Goal: Task Accomplishment & Management: Manage account settings

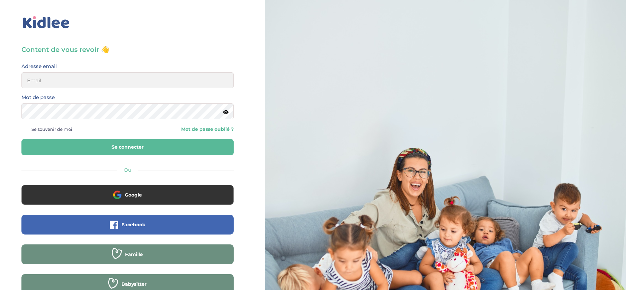
click at [118, 150] on button "Se connecter" at bounding box center [127, 147] width 212 height 16
type input "[EMAIL_ADDRESS][DOMAIN_NAME]"
click at [122, 146] on button "Se connecter" at bounding box center [127, 147] width 212 height 16
type input "[EMAIL_ADDRESS][DOMAIN_NAME]"
click at [107, 146] on button "Se connecter" at bounding box center [127, 147] width 212 height 16
